Goal: Transaction & Acquisition: Download file/media

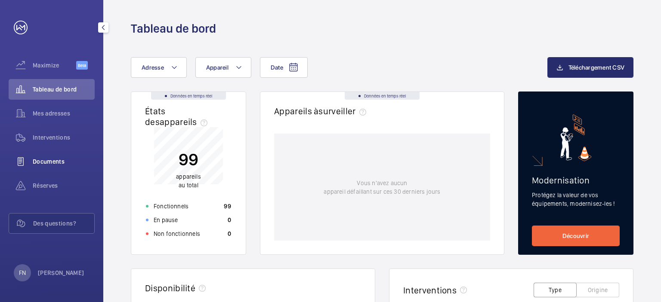
click at [49, 158] on span "Documents" at bounding box center [64, 161] width 62 height 9
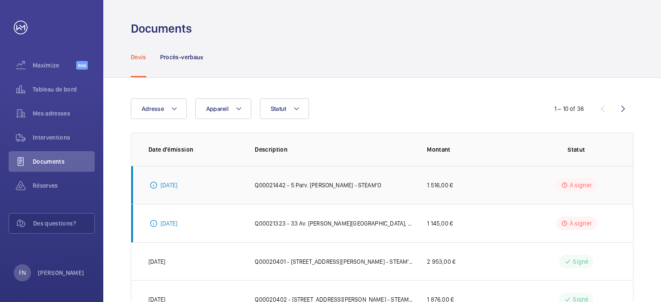
click at [212, 196] on td "[DATE]" at bounding box center [186, 185] width 110 height 38
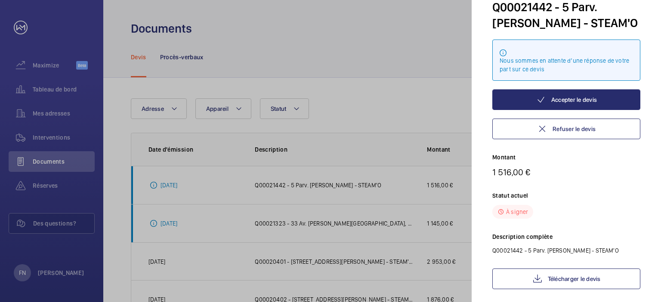
scroll to position [70, 0]
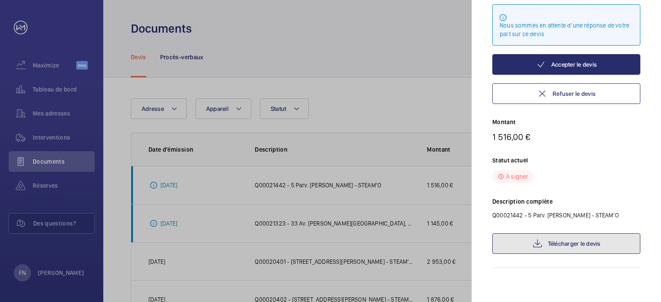
click at [559, 240] on link "Télécharger le devis" at bounding box center [566, 244] width 148 height 21
